Goal: Task Accomplishment & Management: Use online tool/utility

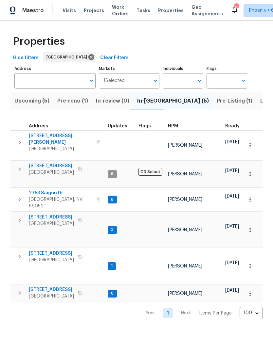
click at [50, 250] on span "9112 Harbor Wind Ave" at bounding box center [51, 253] width 45 height 7
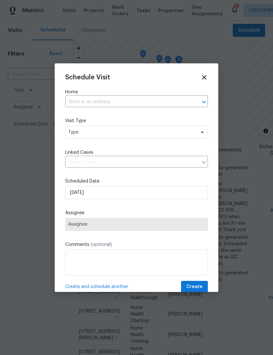
click at [109, 102] on input "text" at bounding box center [127, 102] width 124 height 10
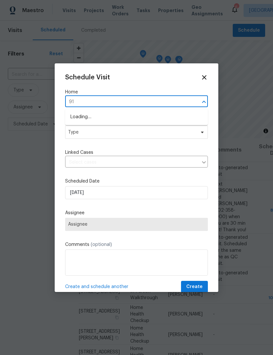
type input "9"
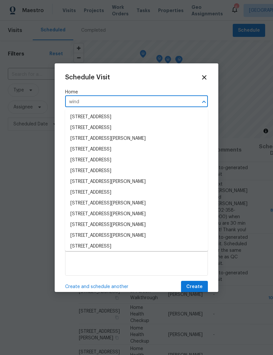
type input "wind"
click at [205, 76] on icon at bounding box center [204, 77] width 4 height 4
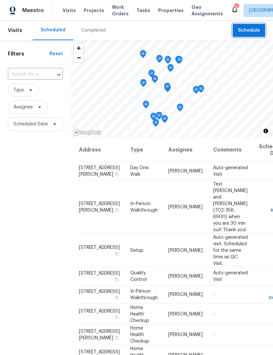
click at [244, 29] on span "Schedule" at bounding box center [249, 30] width 22 height 8
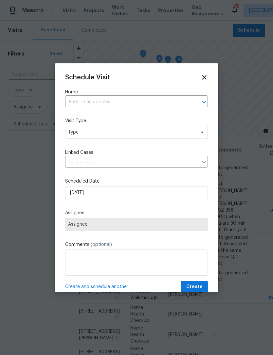
click at [113, 101] on input "text" at bounding box center [127, 102] width 124 height 10
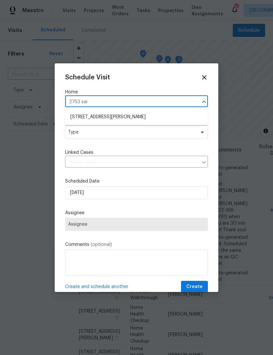
type input "2753 saig"
click at [107, 118] on li "[STREET_ADDRESS][PERSON_NAME]" at bounding box center [136, 117] width 142 height 11
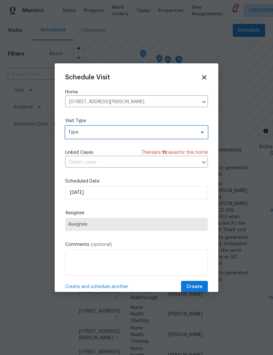
click at [89, 135] on span "Type" at bounding box center [131, 132] width 127 height 7
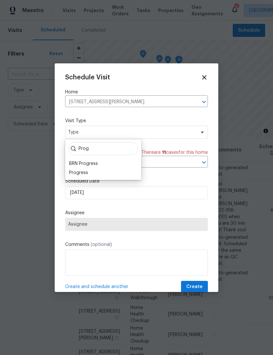
type input "Prog"
click at [83, 173] on div "Progress" at bounding box center [78, 173] width 19 height 7
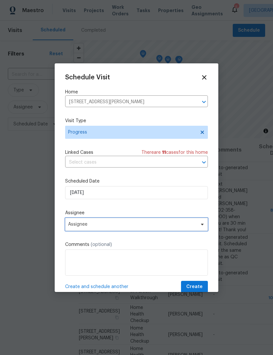
click at [132, 227] on span "Assignee" at bounding box center [132, 224] width 128 height 5
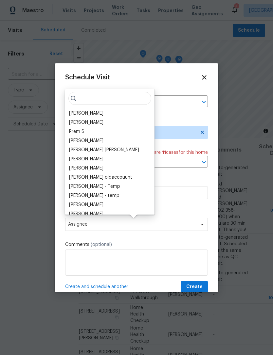
click at [90, 115] on div "[PERSON_NAME]" at bounding box center [86, 113] width 34 height 7
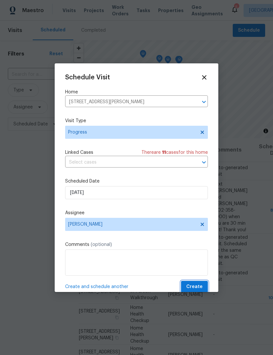
click at [196, 286] on span "Create" at bounding box center [194, 287] width 16 height 8
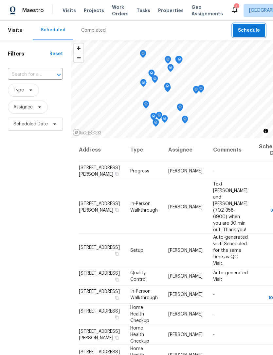
click at [249, 29] on span "Schedule" at bounding box center [249, 30] width 22 height 8
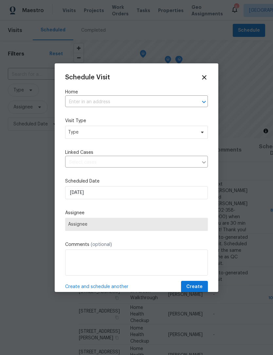
click at [114, 102] on input "text" at bounding box center [127, 102] width 124 height 10
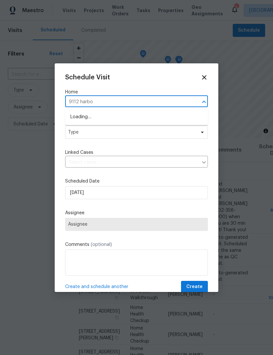
type input "9112 harbor"
click at [128, 117] on li "[STREET_ADDRESS]" at bounding box center [136, 117] width 142 height 11
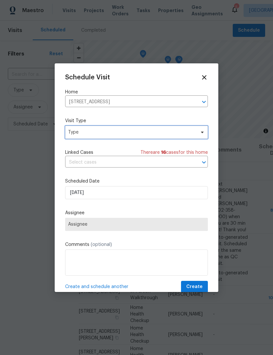
click at [97, 133] on span "Type" at bounding box center [131, 132] width 127 height 7
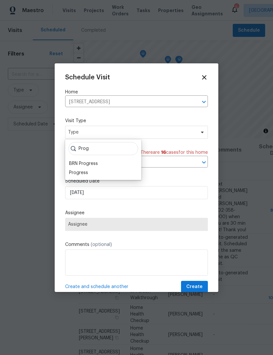
type input "Prog"
click at [75, 173] on div "Progress" at bounding box center [78, 173] width 19 height 7
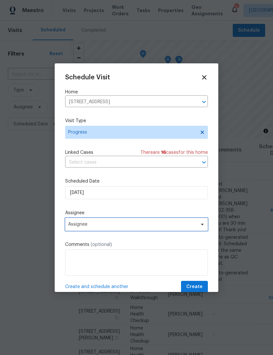
click at [125, 226] on span "Assignee" at bounding box center [132, 224] width 128 height 5
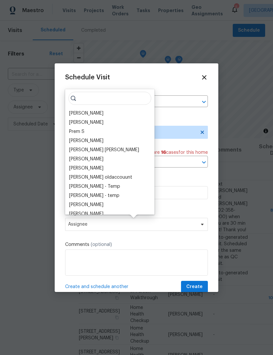
click at [89, 116] on div "[PERSON_NAME]" at bounding box center [86, 113] width 34 height 7
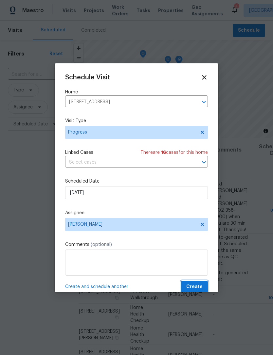
click at [195, 286] on span "Create" at bounding box center [194, 287] width 16 height 8
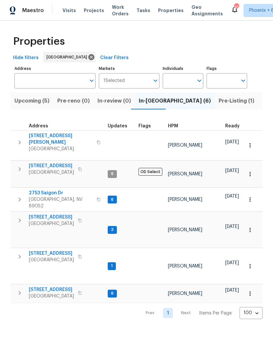
click at [16, 142] on icon "button" at bounding box center [20, 143] width 8 height 8
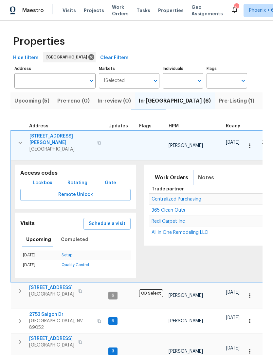
click at [203, 173] on span "Notes" at bounding box center [206, 177] width 16 height 9
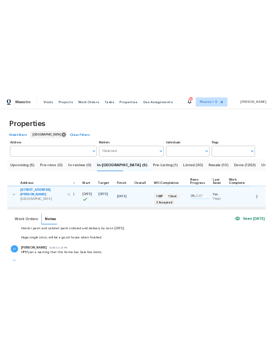
scroll to position [124, 0]
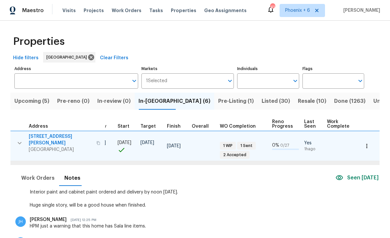
click at [218, 100] on span "Pre-Listing (1)" at bounding box center [236, 100] width 36 height 9
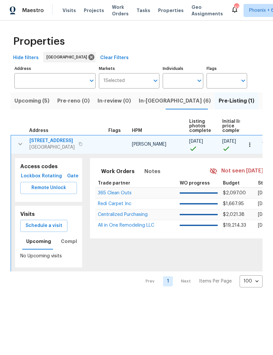
click at [184, 79] on input "Individuals" at bounding box center [177, 80] width 31 height 15
type input "julian"
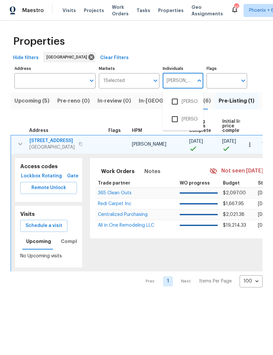
click at [176, 103] on input "checkbox" at bounding box center [175, 102] width 14 height 14
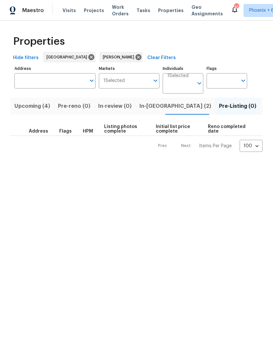
click at [153, 106] on span "In-reno (2)" at bounding box center [175, 106] width 72 height 9
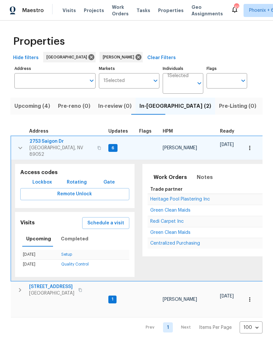
click at [21, 146] on icon "button" at bounding box center [20, 148] width 8 height 8
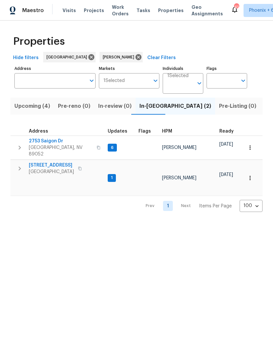
click at [52, 143] on span "2753 Saigon Dr" at bounding box center [61, 141] width 64 height 7
click at [60, 162] on span "9112 Harbor Wind Ave" at bounding box center [51, 165] width 45 height 7
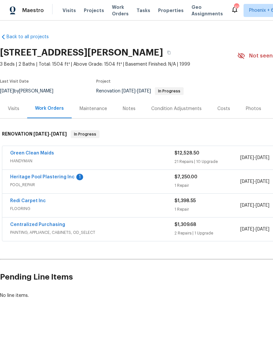
click at [44, 177] on link "Heritage Pool Plastering Inc" at bounding box center [42, 177] width 64 height 5
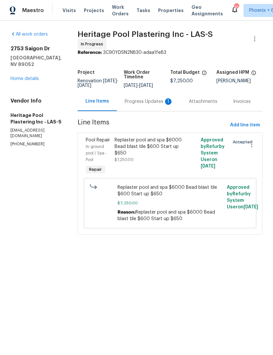
click at [152, 105] on div "Progress Updates 1" at bounding box center [149, 101] width 48 height 7
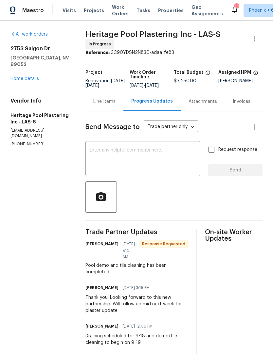
click at [129, 162] on textarea at bounding box center [142, 159] width 107 height 23
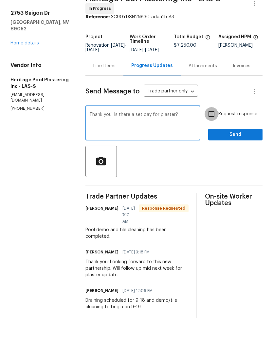
type textarea "Thank you! Is there a set day for plaster?"
click at [209, 143] on input "Request response" at bounding box center [211, 150] width 14 height 14
checkbox input "true"
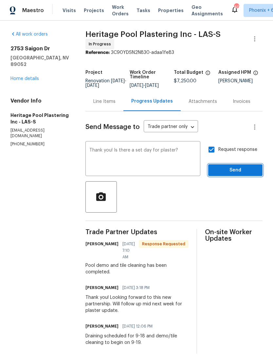
click at [239, 170] on span "Send" at bounding box center [235, 170] width 44 height 8
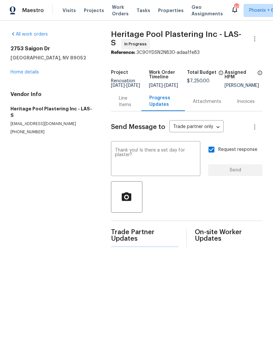
scroll to position [0, 0]
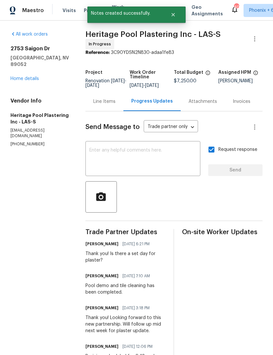
click at [27, 76] on link "Home details" at bounding box center [24, 78] width 28 height 5
